Goal: Find specific page/section: Find specific page/section

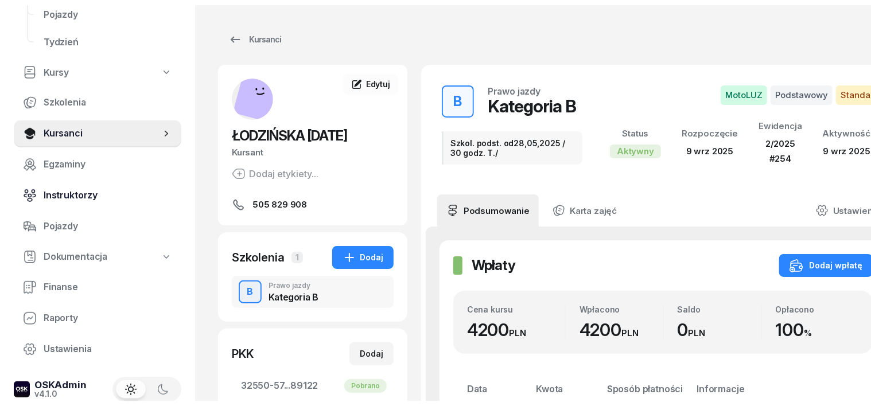
scroll to position [164, 0]
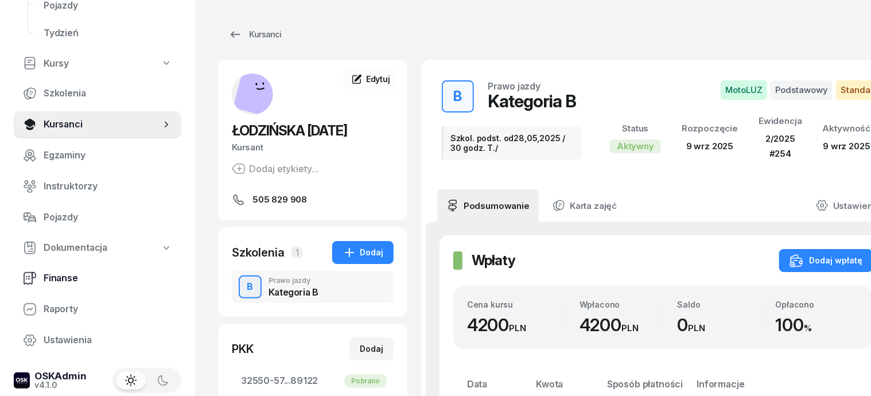
click at [48, 277] on span "Finanse" at bounding box center [108, 278] width 129 height 15
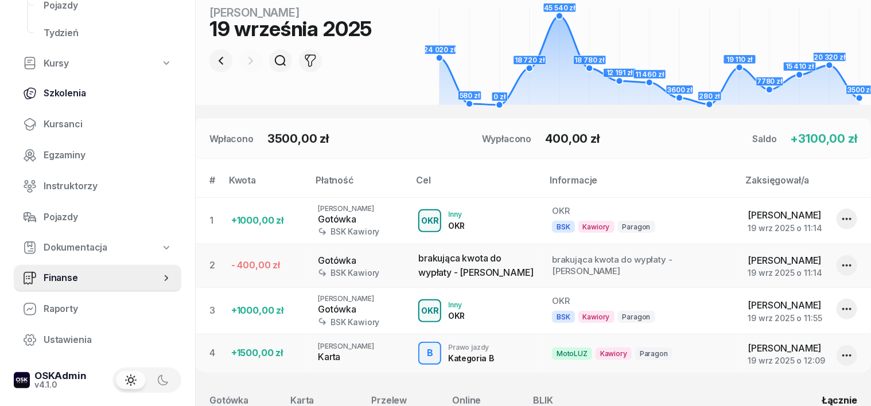
scroll to position [215, 0]
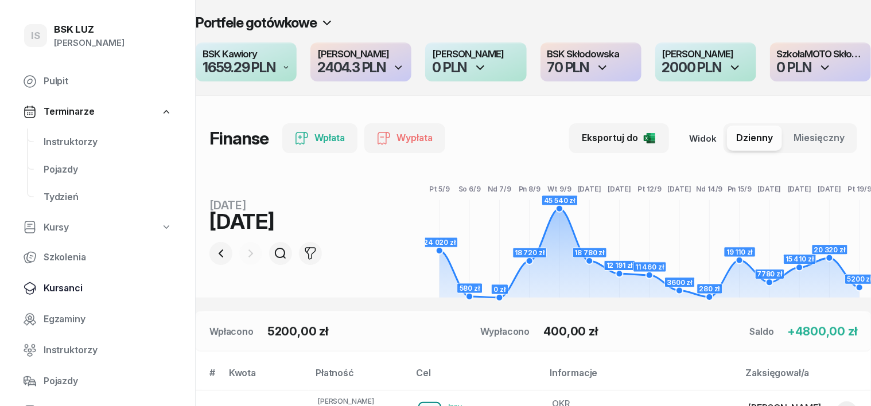
click at [72, 289] on span "Kursanci" at bounding box center [108, 288] width 129 height 15
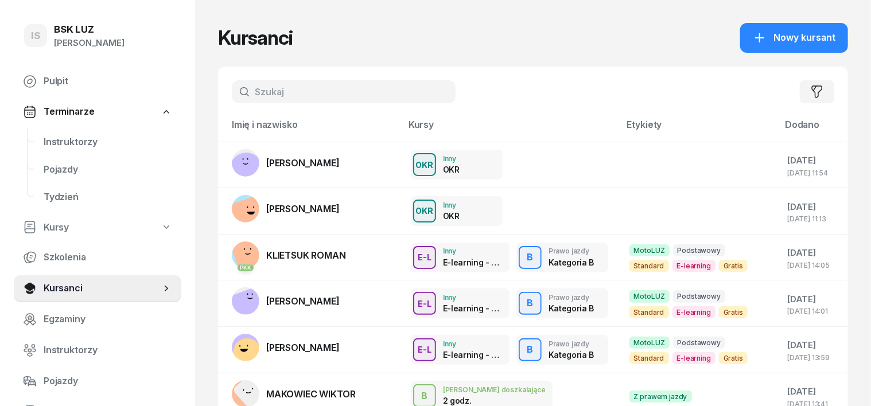
click at [232, 94] on input "text" at bounding box center [344, 91] width 224 height 23
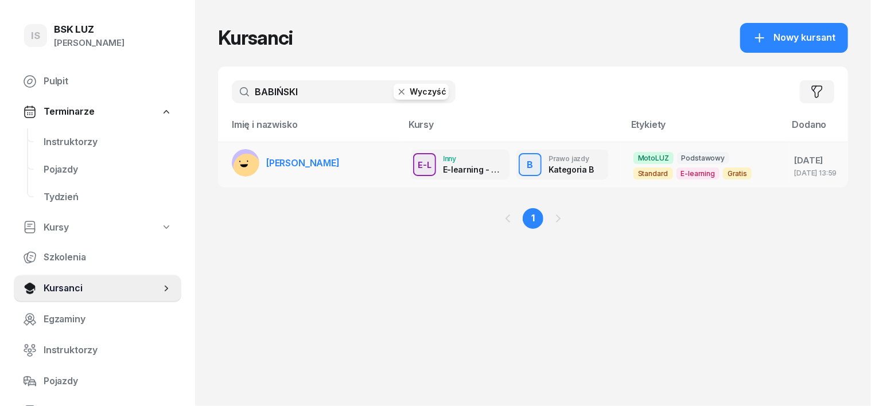
type input "BABIŃSKI"
click at [231, 156] on rect at bounding box center [247, 167] width 33 height 33
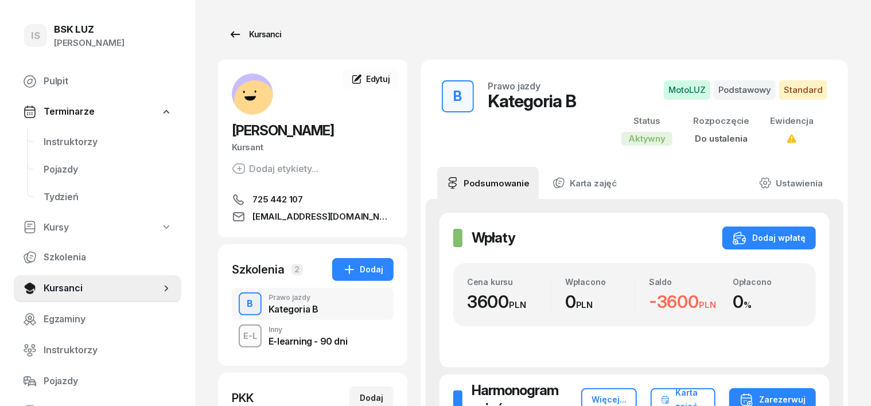
click at [261, 37] on link "Kursanci" at bounding box center [254, 34] width 73 height 23
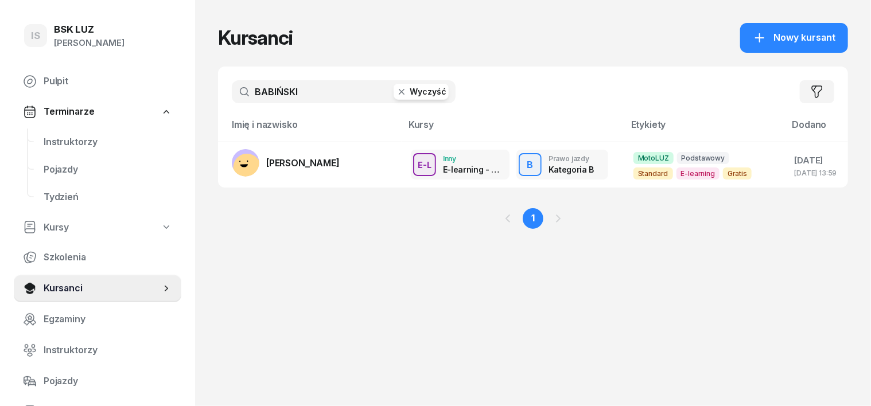
click at [396, 92] on icon "button" at bounding box center [401, 91] width 11 height 11
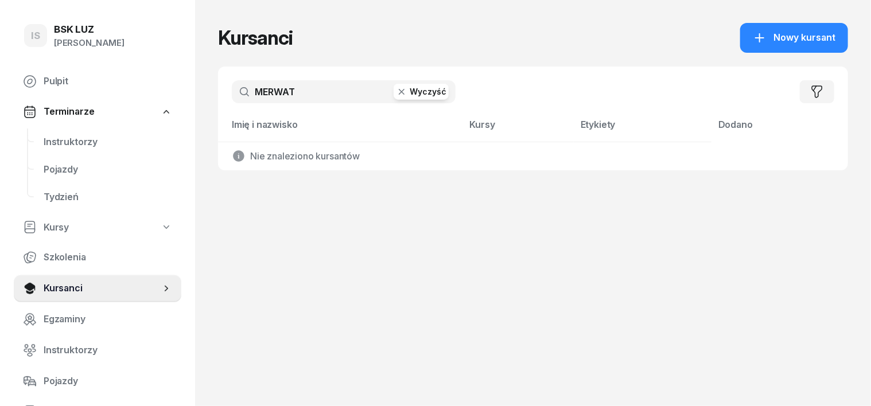
click at [265, 91] on input "MERWAT" at bounding box center [344, 91] width 224 height 23
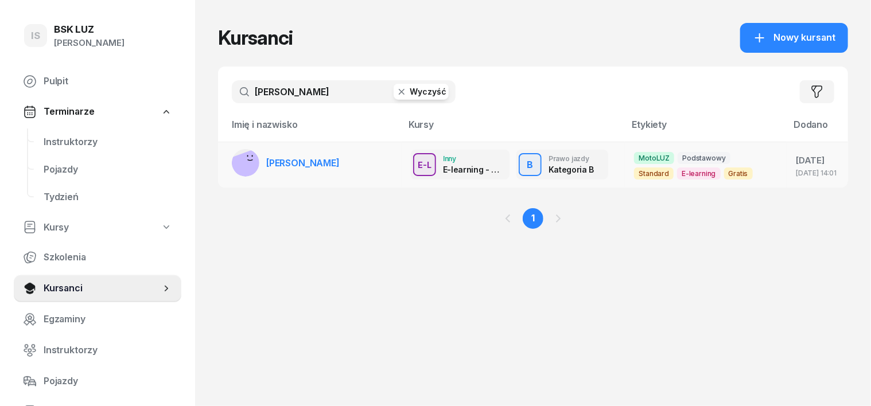
type input "MERWART"
click at [248, 159] on icon at bounding box center [250, 159] width 5 height 1
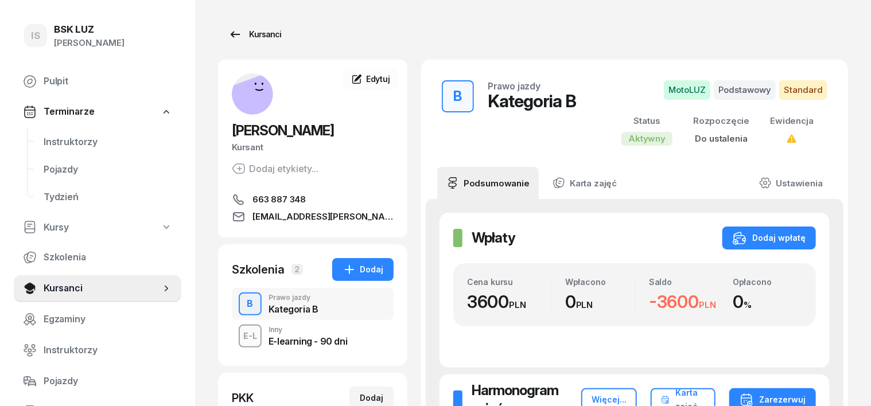
click at [235, 36] on div "Kursanci" at bounding box center [254, 35] width 53 height 14
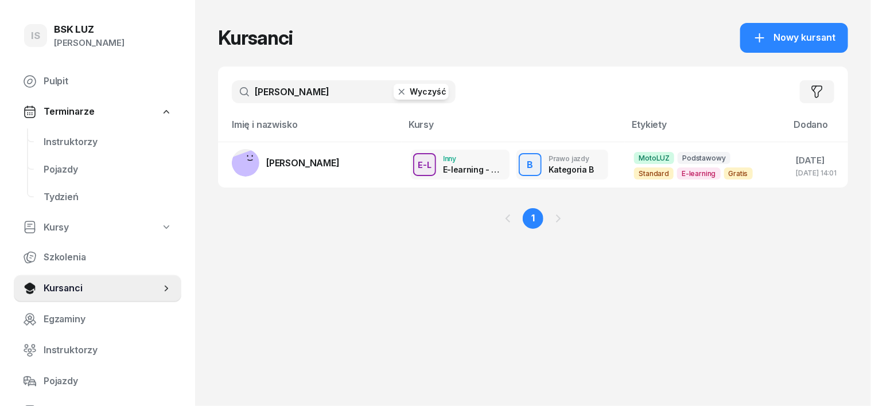
click at [396, 87] on icon "button" at bounding box center [401, 91] width 11 height 11
type input "KLIE"
click at [230, 156] on rect at bounding box center [251, 162] width 42 height 42
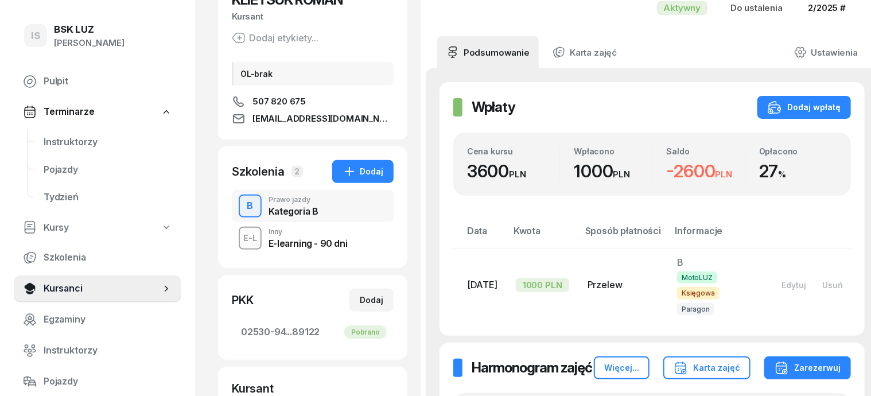
scroll to position [143, 0]
